Goal: Browse casually

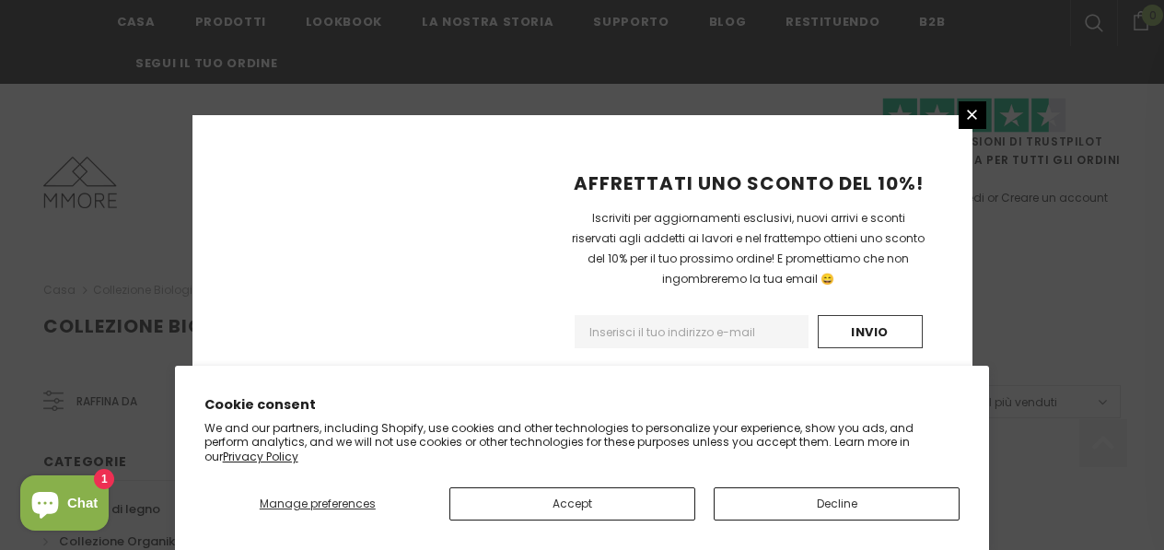
scroll to position [1375, 0]
